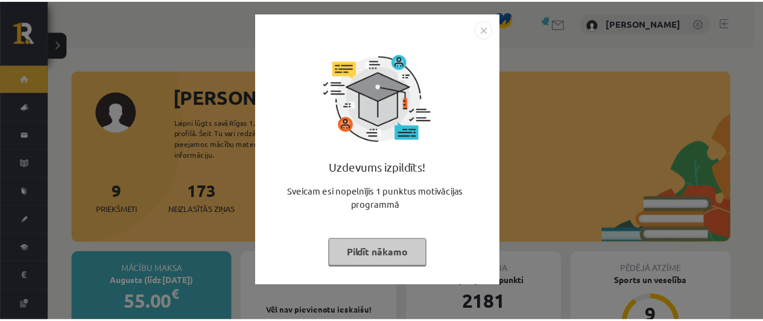
scroll to position [98, 0]
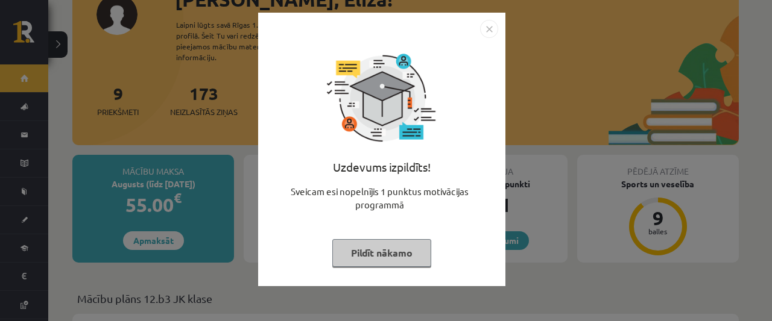
click at [369, 257] on button "Pildīt nākamo" at bounding box center [381, 253] width 99 height 28
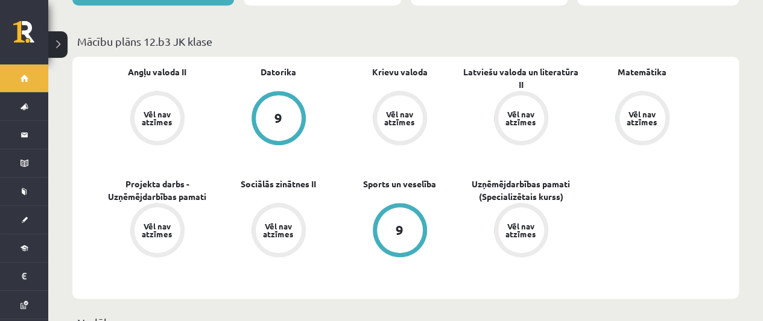
scroll to position [354, 0]
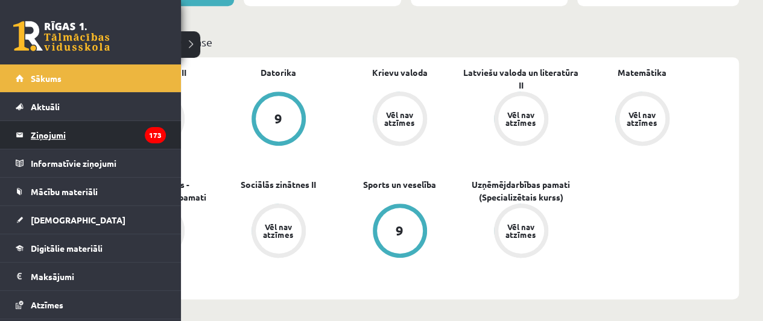
click at [66, 137] on legend "Ziņojumi 173" at bounding box center [98, 135] width 135 height 28
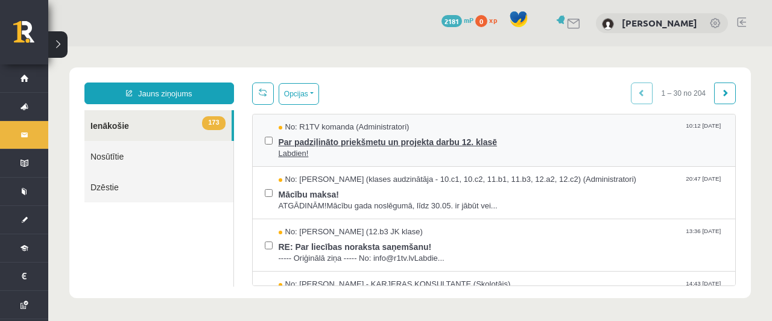
click at [367, 133] on span "Par padziļināto priekšmetu un projekta darbu 12. klasē" at bounding box center [500, 140] width 445 height 15
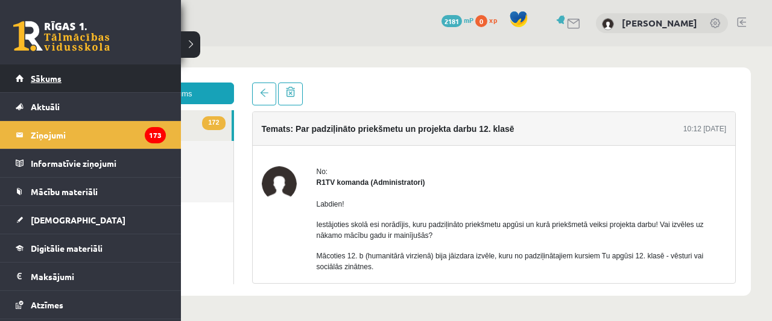
click at [46, 86] on link "Sākums" at bounding box center [91, 78] width 150 height 28
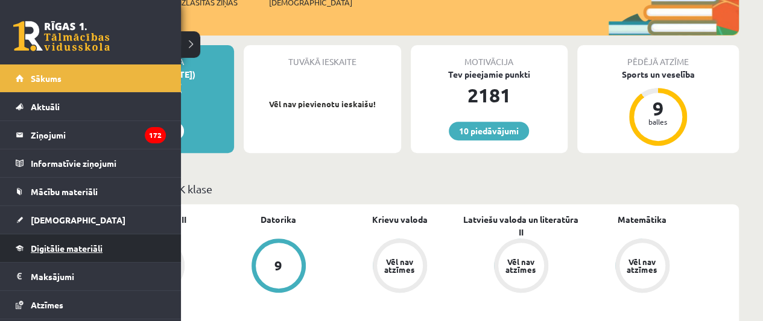
scroll to position [36, 0]
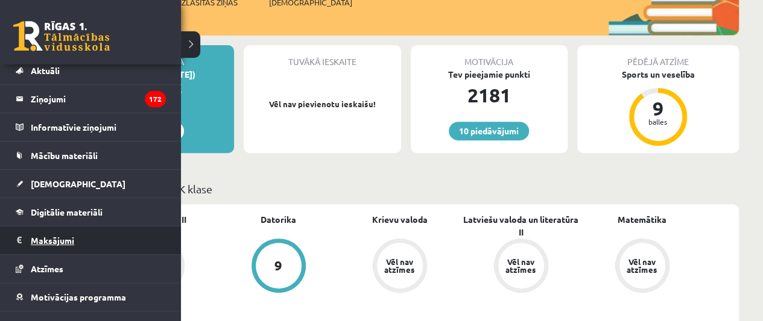
click at [55, 242] on legend "Maksājumi 0" at bounding box center [98, 241] width 135 height 28
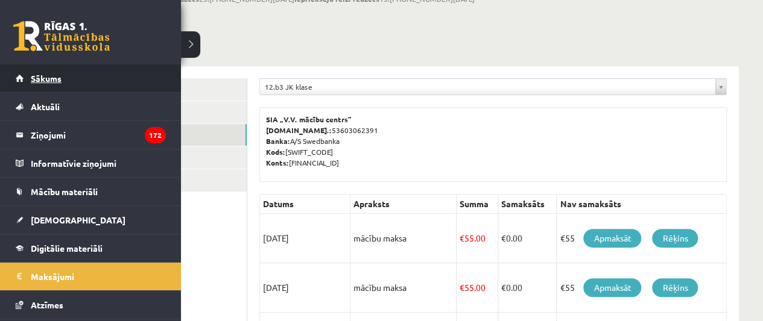
click at [31, 80] on span "Sākums" at bounding box center [46, 78] width 31 height 11
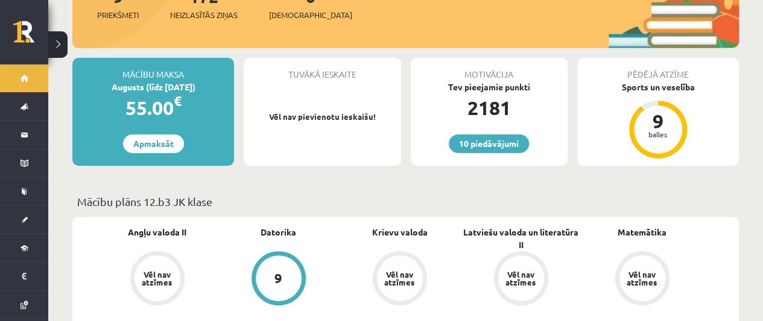
scroll to position [193, 0]
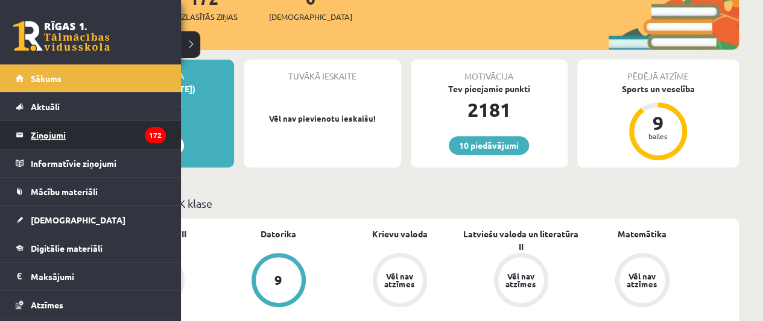
click at [54, 135] on legend "Ziņojumi 172" at bounding box center [98, 135] width 135 height 28
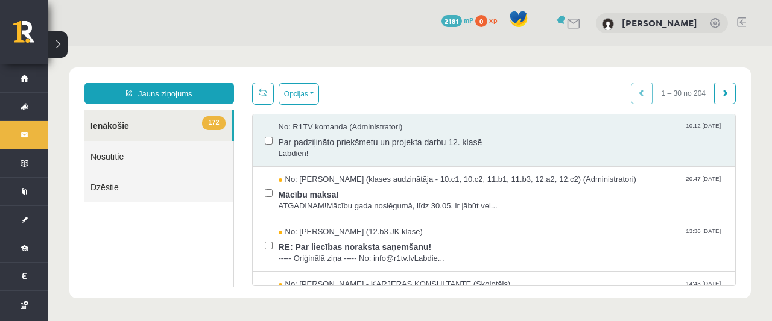
click at [326, 142] on span "Par padziļināto priekšmetu un projekta darbu 12. klasē" at bounding box center [500, 140] width 445 height 15
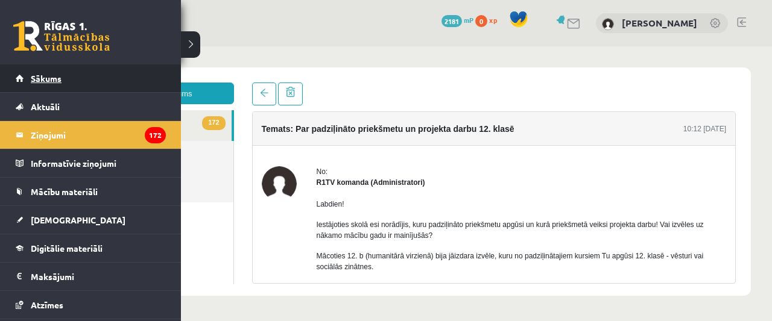
click at [16, 84] on link "Sākums" at bounding box center [91, 78] width 150 height 28
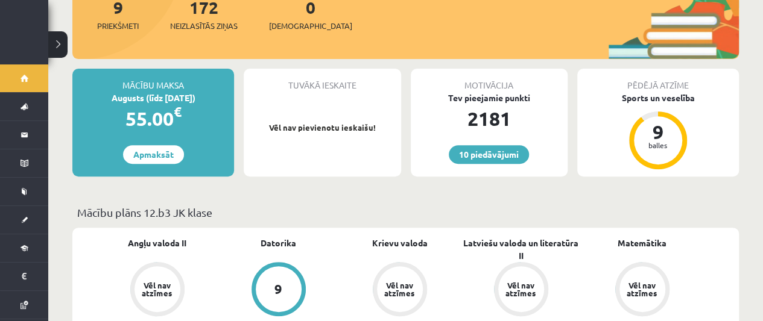
scroll to position [183, 0]
